Goal: Task Accomplishment & Management: Complete application form

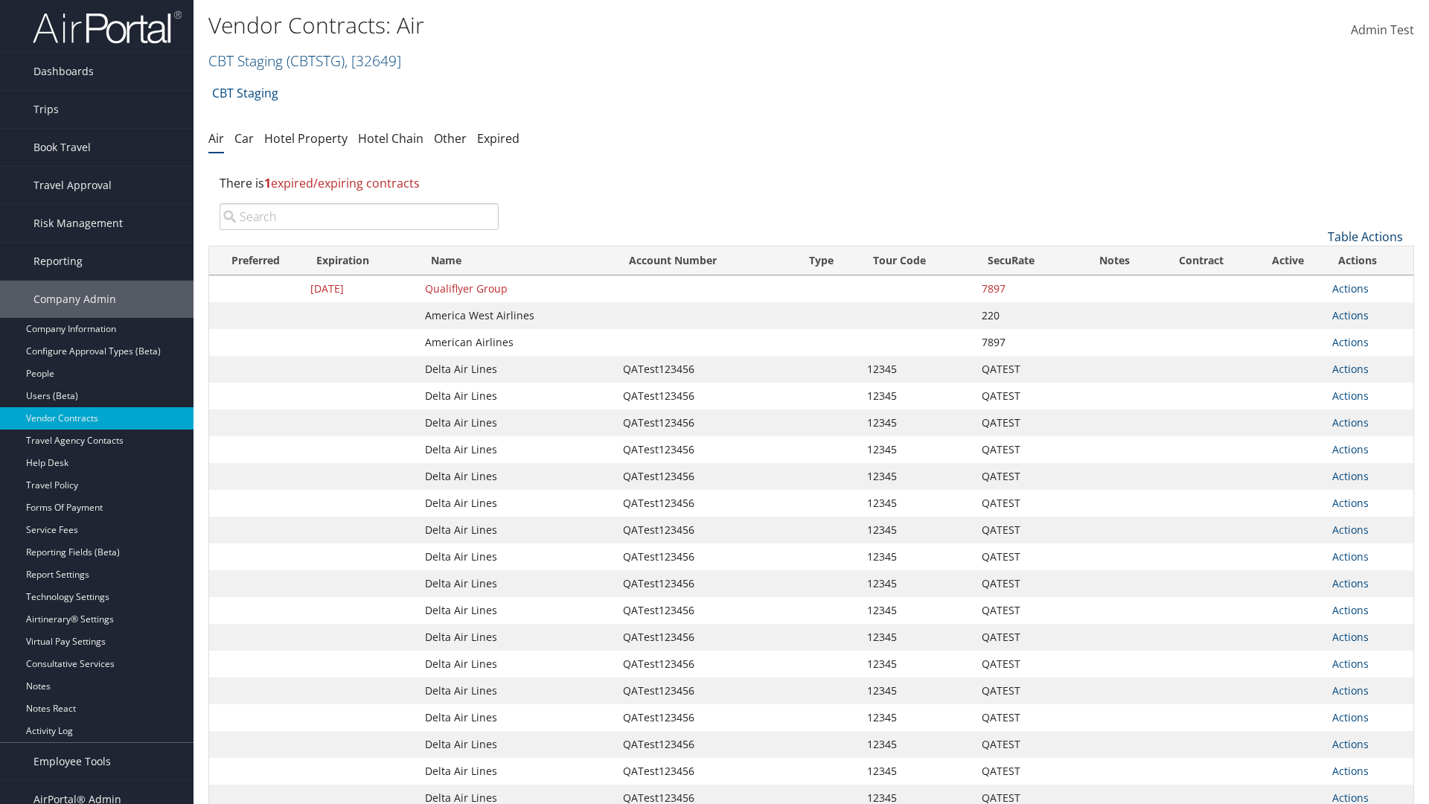
click at [1365, 237] on link "Table Actions" at bounding box center [1365, 237] width 75 height 16
click at [1315, 260] on link "Create New Contract" at bounding box center [1316, 259] width 196 height 25
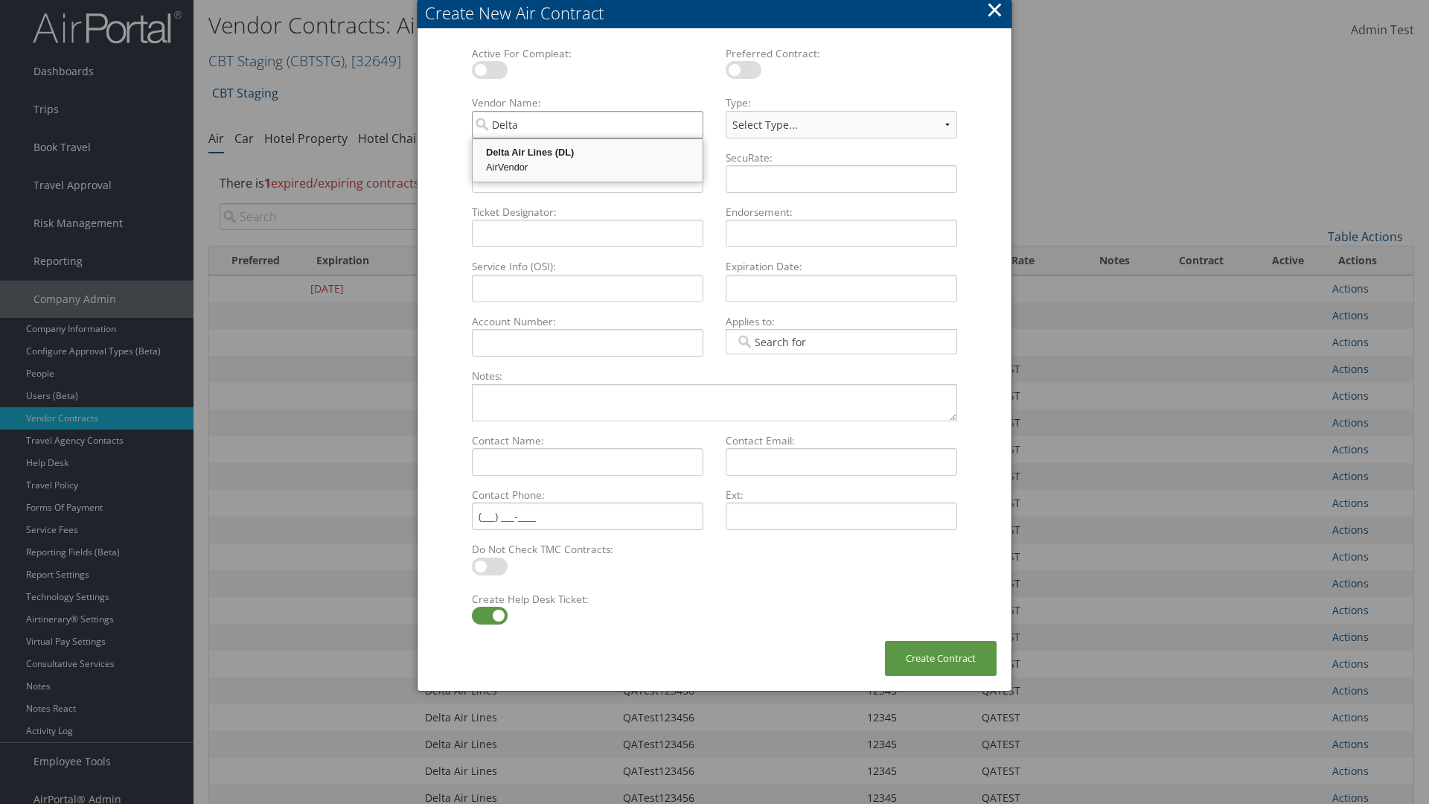
type input "Delta Air Lines"
select select "[object Object]"
type input "Delta Air Lines"
type input "QATest123456"
type input "12345"
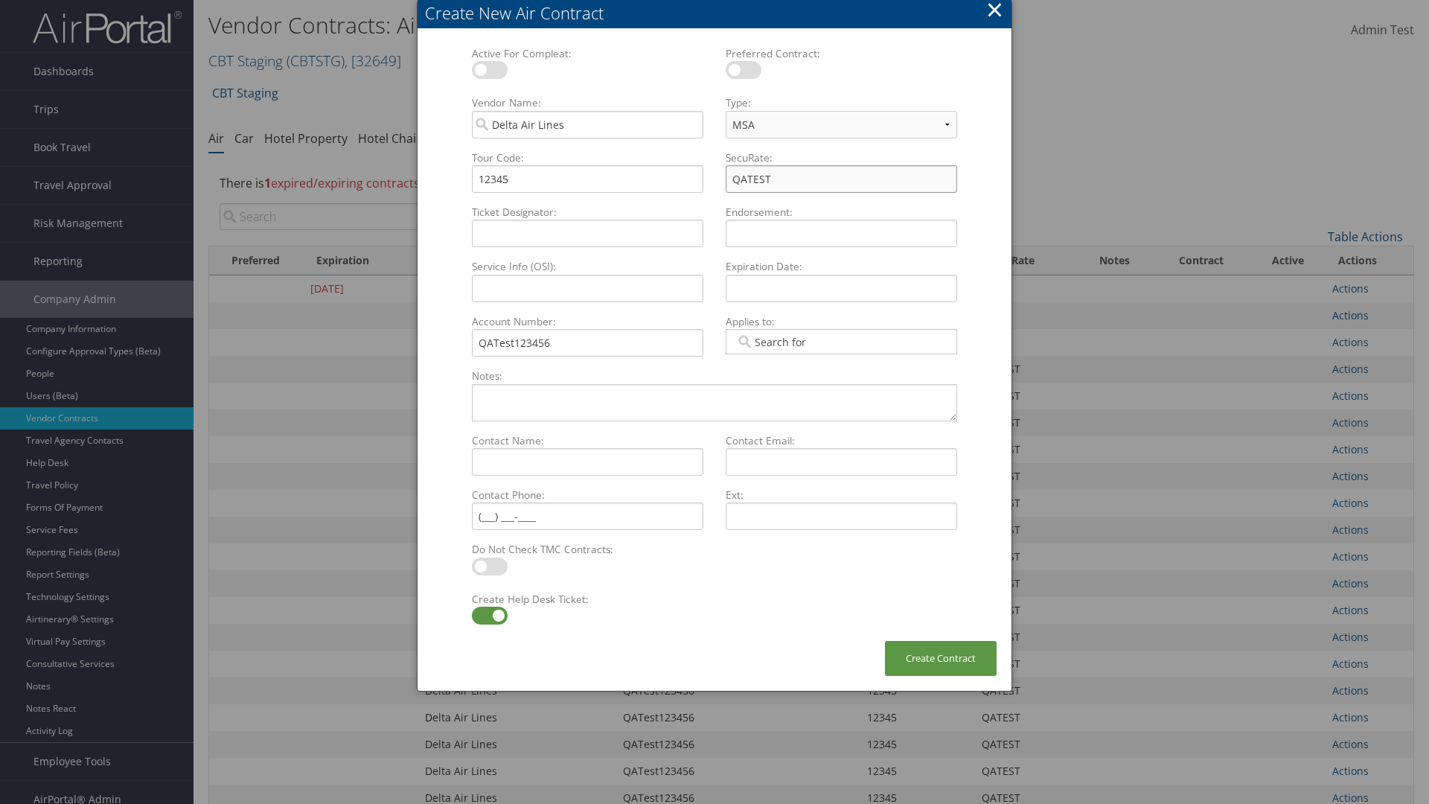
type input "QATEST"
click at [489, 616] on label at bounding box center [490, 616] width 36 height 18
click at [489, 616] on input "checkbox" at bounding box center [484, 618] width 10 height 10
checkbox input "false"
click at [941, 658] on button "Create Contract" at bounding box center [941, 658] width 112 height 35
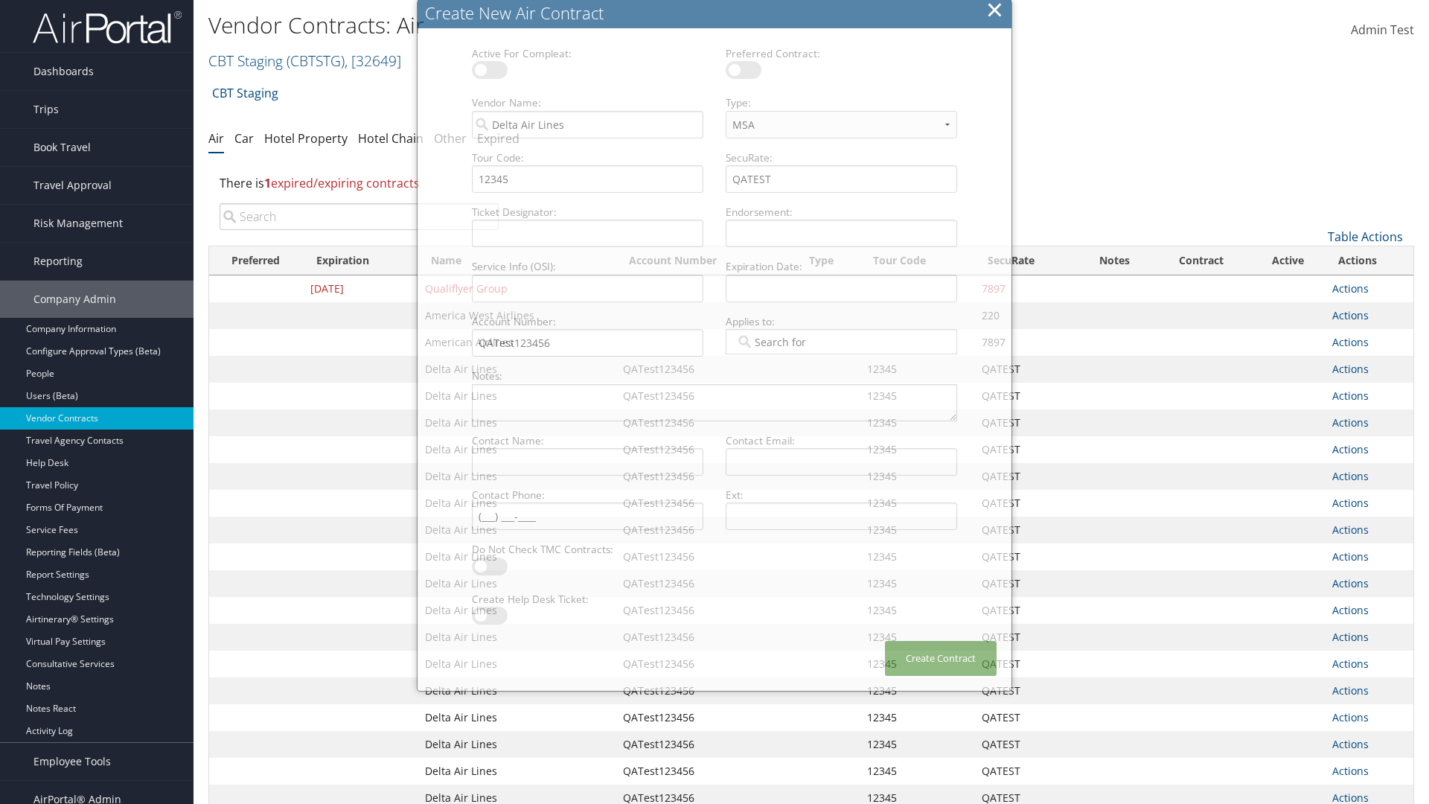
click at [359, 217] on input "search" at bounding box center [359, 216] width 279 height 27
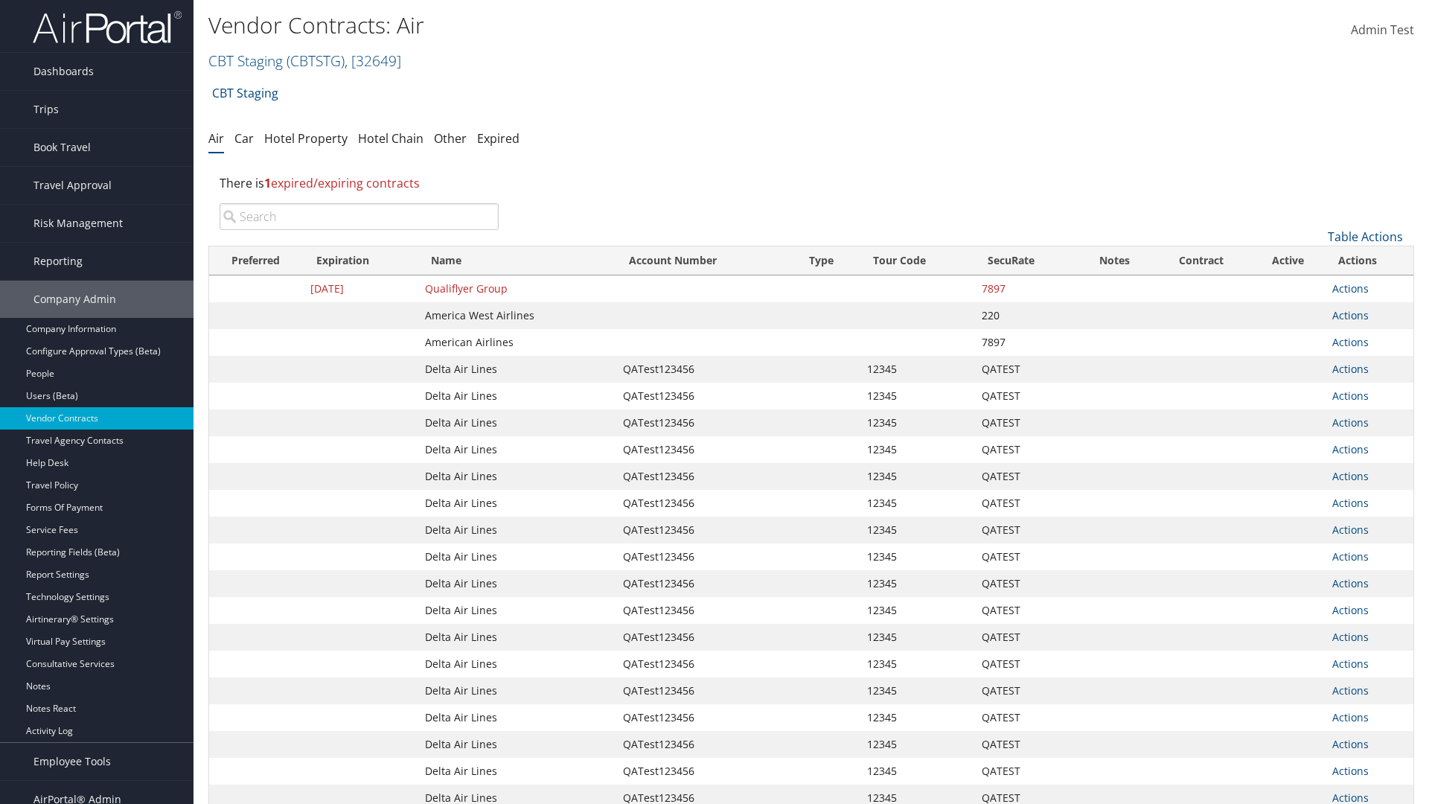
type input "QATest123456"
